Goal: Complete application form

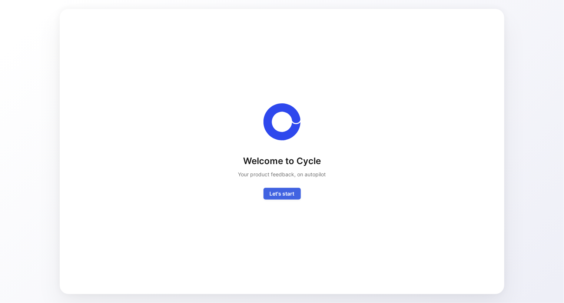
click at [281, 195] on span "Let's start" at bounding box center [282, 193] width 25 height 9
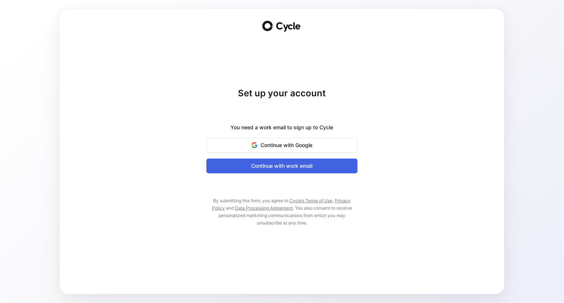
click at [267, 168] on span "Continue with work email" at bounding box center [282, 166] width 133 height 9
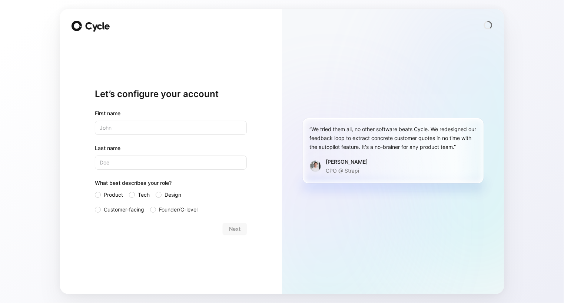
click at [125, 131] on input "text" at bounding box center [171, 128] width 152 height 14
type input "[PERSON_NAME]"
click at [95, 194] on div at bounding box center [98, 195] width 6 height 6
click at [95, 191] on input "Product" at bounding box center [95, 191] width 0 height 0
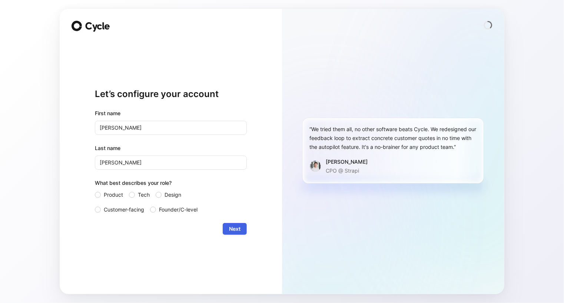
click at [224, 227] on button "Next" at bounding box center [235, 229] width 24 height 12
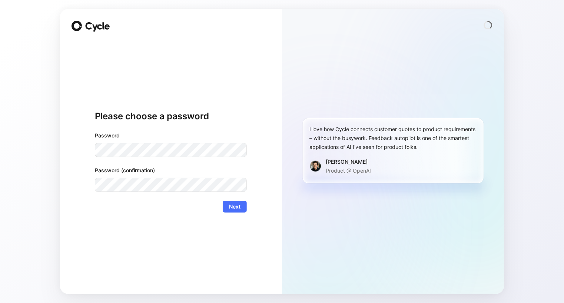
click at [229, 205] on span "Next" at bounding box center [234, 206] width 11 height 9
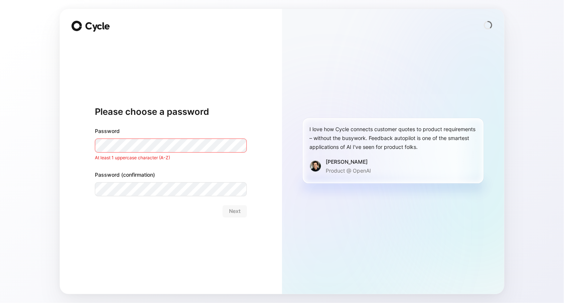
click at [94, 146] on div "Please choose a password Password At least 1 uppercase character (A-Z) Password…" at bounding box center [171, 151] width 222 height 285
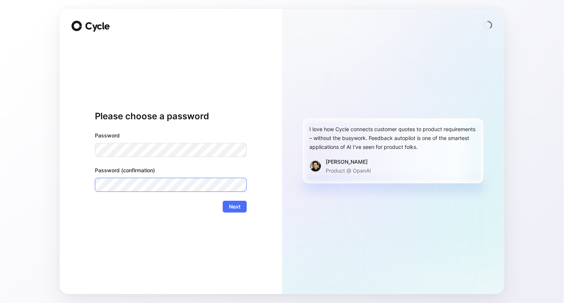
click at [223, 201] on button "Next" at bounding box center [235, 207] width 24 height 12
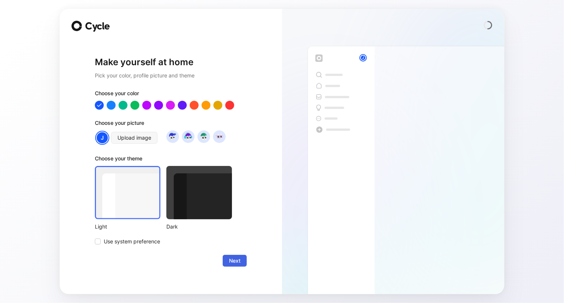
click at [236, 264] on span "Next" at bounding box center [234, 261] width 11 height 9
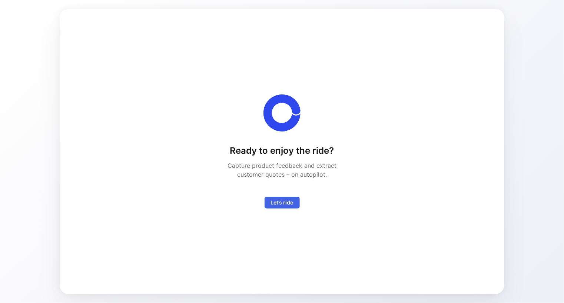
click at [289, 203] on span "Let’s ride" at bounding box center [282, 202] width 23 height 9
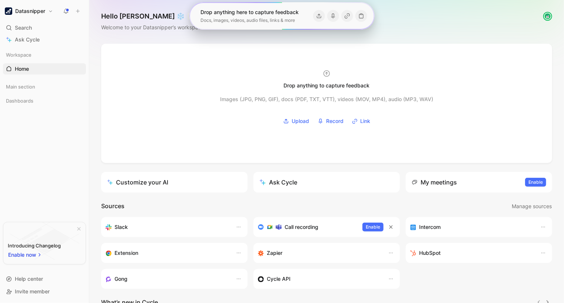
click at [439, 5] on div "Hello [PERSON_NAME] ❄️ MAKER Welcome to your Datasnipper’s workspace" at bounding box center [326, 22] width 475 height 44
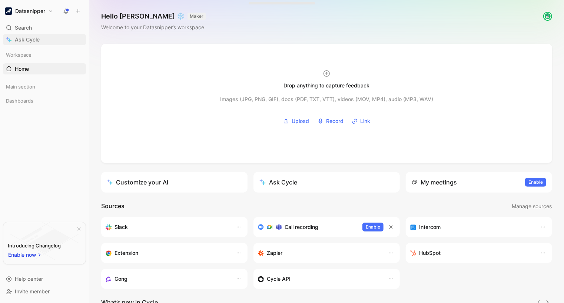
click at [36, 41] on span "Ask Cycle" at bounding box center [27, 39] width 25 height 9
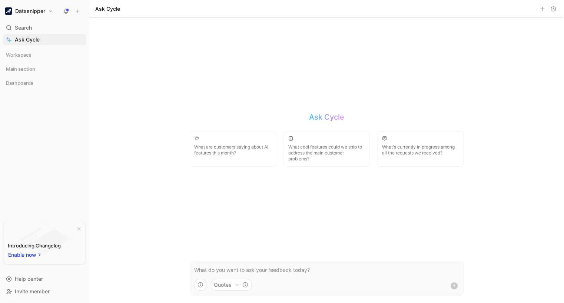
click at [228, 272] on p at bounding box center [327, 270] width 265 height 9
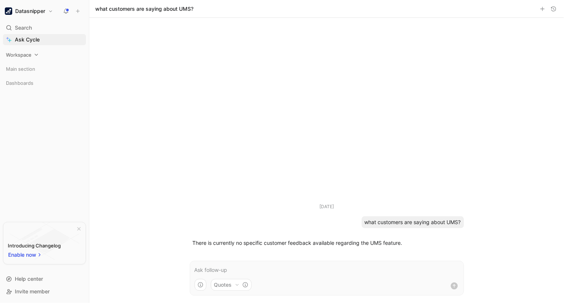
click at [20, 58] on span "Workspace" at bounding box center [19, 54] width 26 height 7
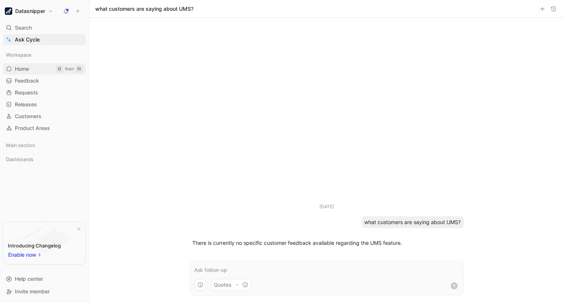
click at [24, 69] on span "Home" at bounding box center [22, 68] width 14 height 7
